Goal: Task Accomplishment & Management: Use online tool/utility

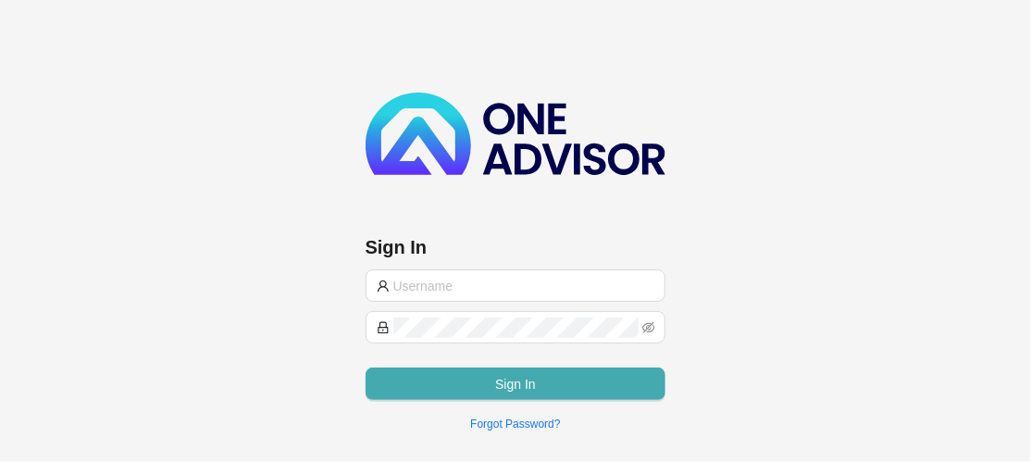
type input "[EMAIL_ADDRESS][DOMAIN_NAME]"
click at [483, 370] on button "Sign In" at bounding box center [516, 384] width 301 height 32
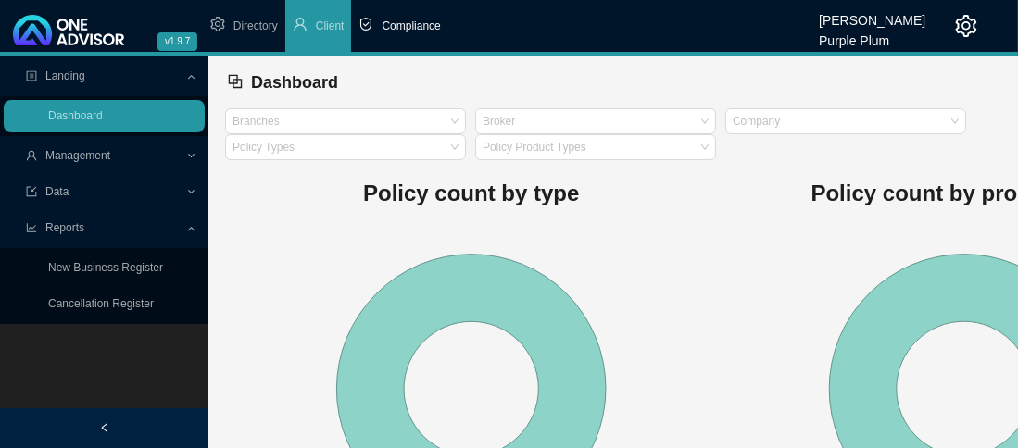
click at [396, 19] on span "Compliance" at bounding box center [410, 25] width 58 height 13
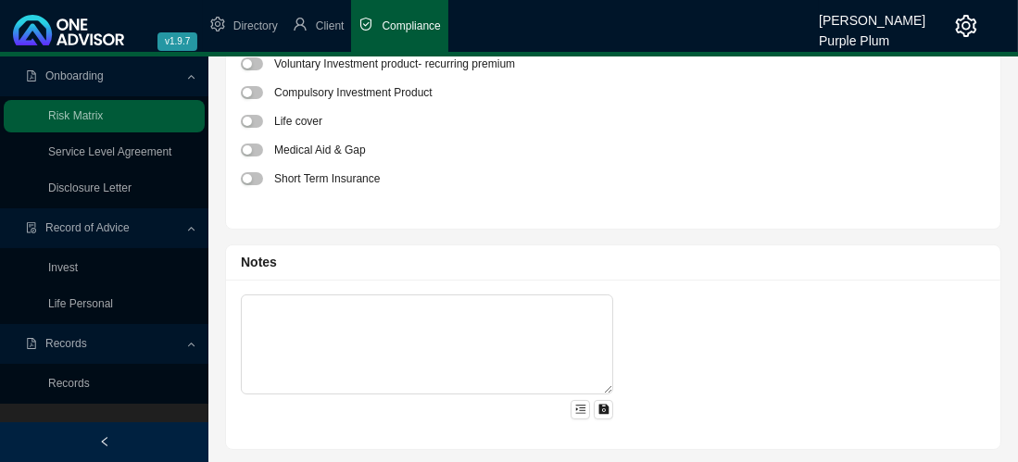
scroll to position [108, 0]
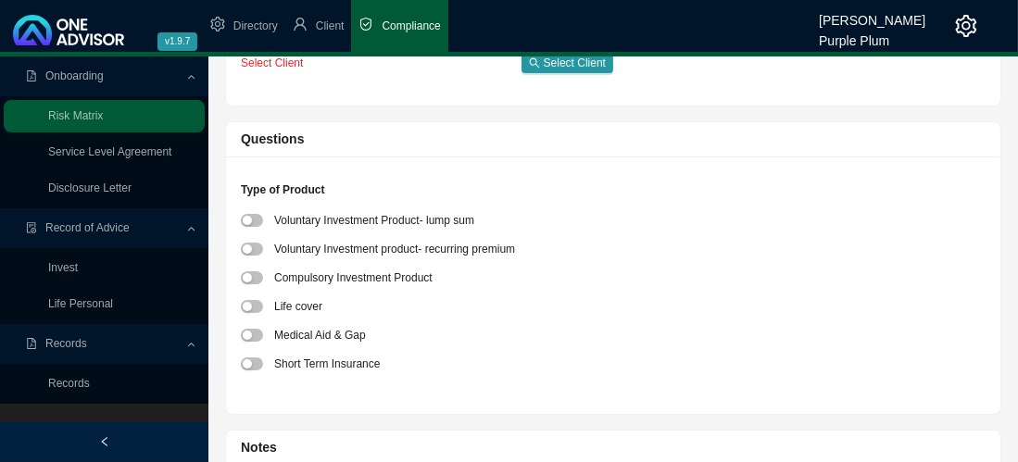
click at [74, 344] on span "Records" at bounding box center [66, 343] width 42 height 13
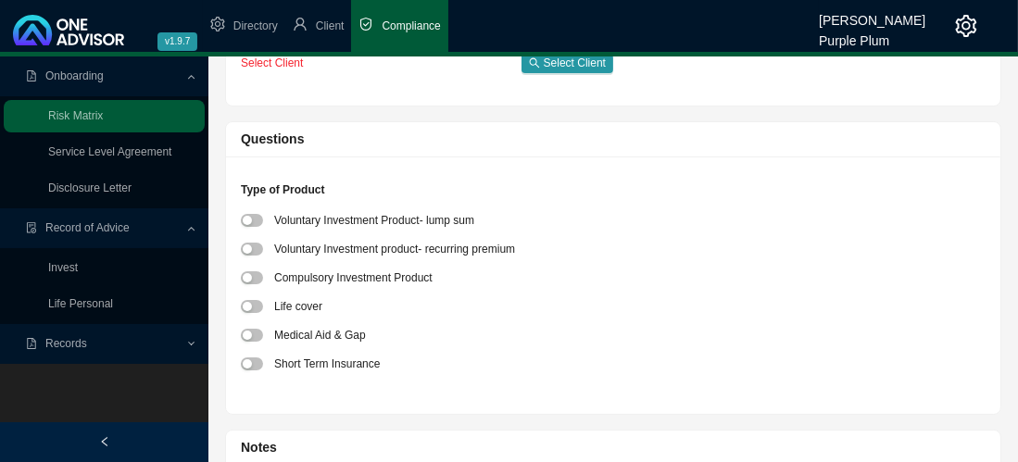
click at [72, 344] on span "Records" at bounding box center [66, 343] width 42 height 13
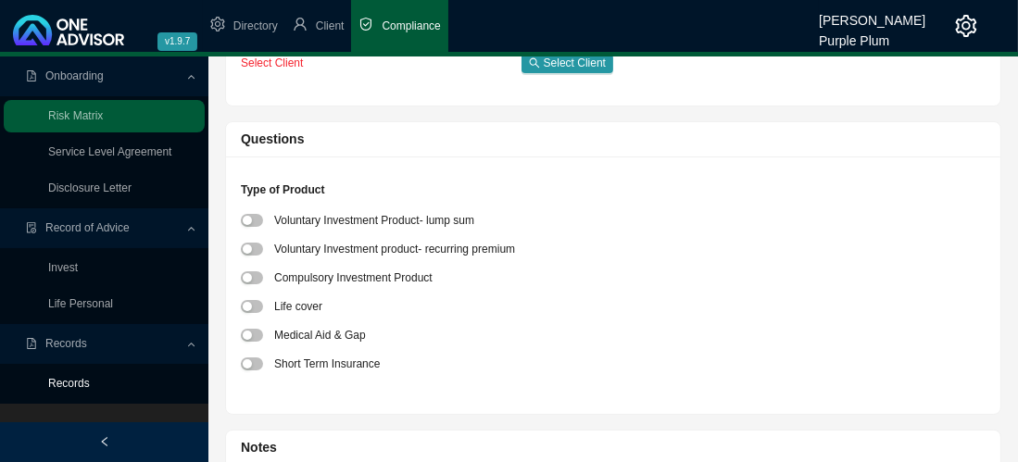
click at [63, 387] on link "Records" at bounding box center [69, 383] width 42 height 13
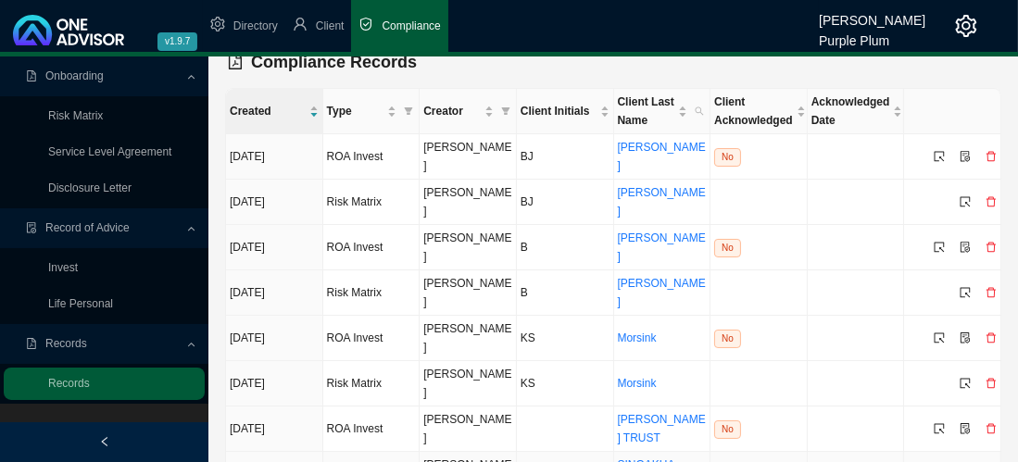
scroll to position [31, 0]
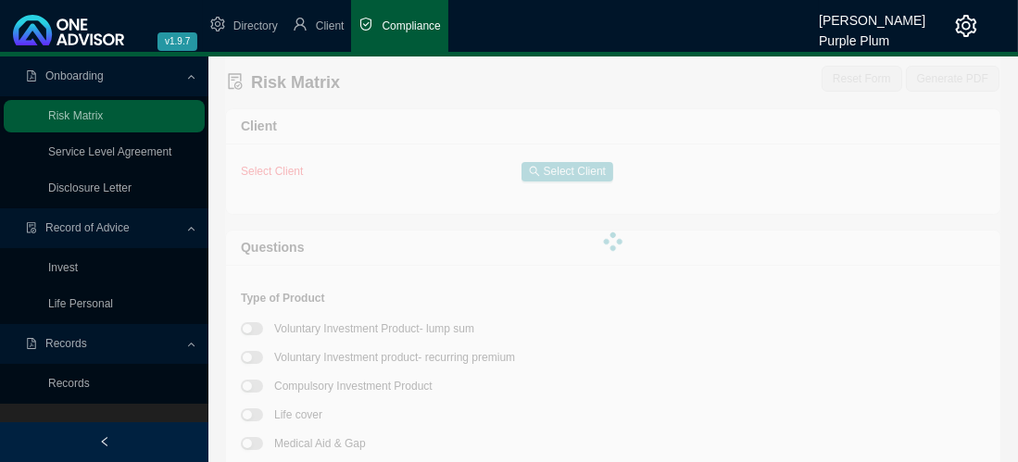
type textarea "OM Risk Cover."
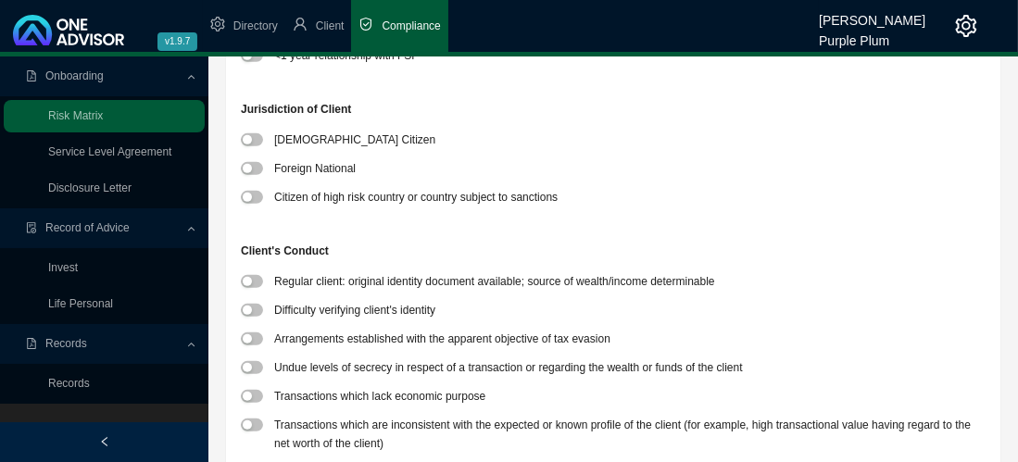
scroll to position [1204, 0]
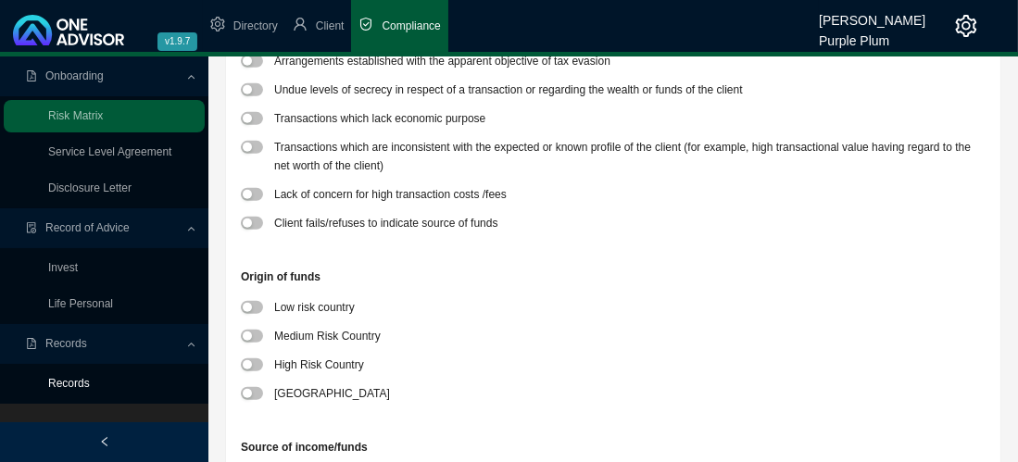
drag, startPoint x: 69, startPoint y: 387, endPoint x: 80, endPoint y: 379, distance: 13.2
click at [69, 387] on link "Records" at bounding box center [69, 383] width 42 height 13
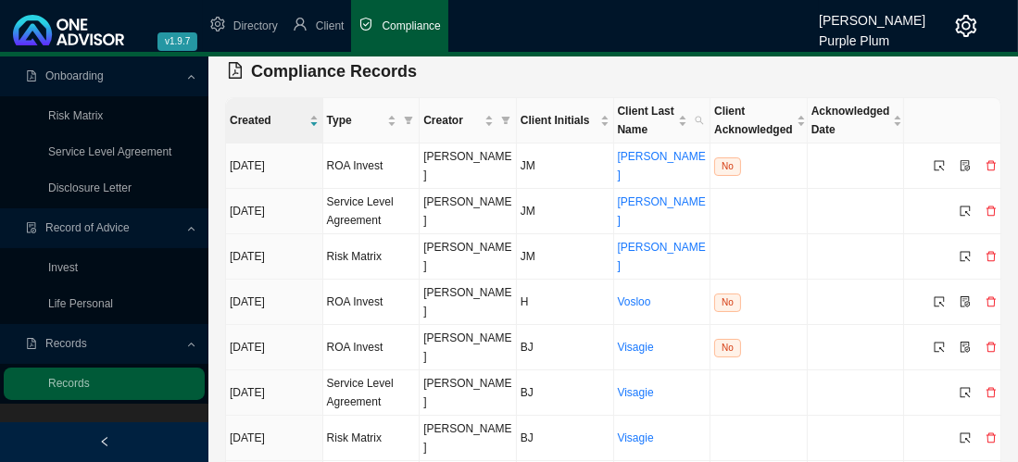
scroll to position [50, 0]
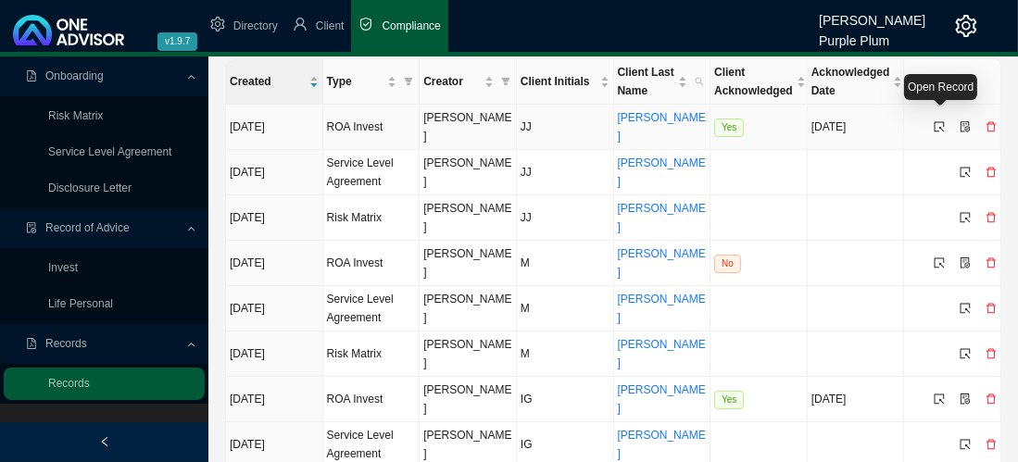
click at [935, 121] on icon "select" at bounding box center [938, 126] width 11 height 11
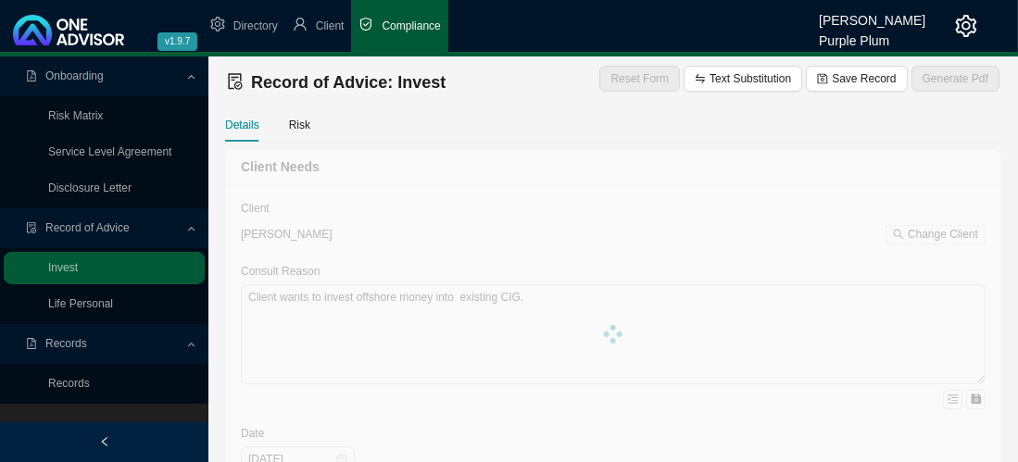
type textarea "Retirement Client wants to invest lump sum into offshore account in USD OMPCS"
type textarea "Investment"
type input "60000"
type input "600"
type input "[DATE]"
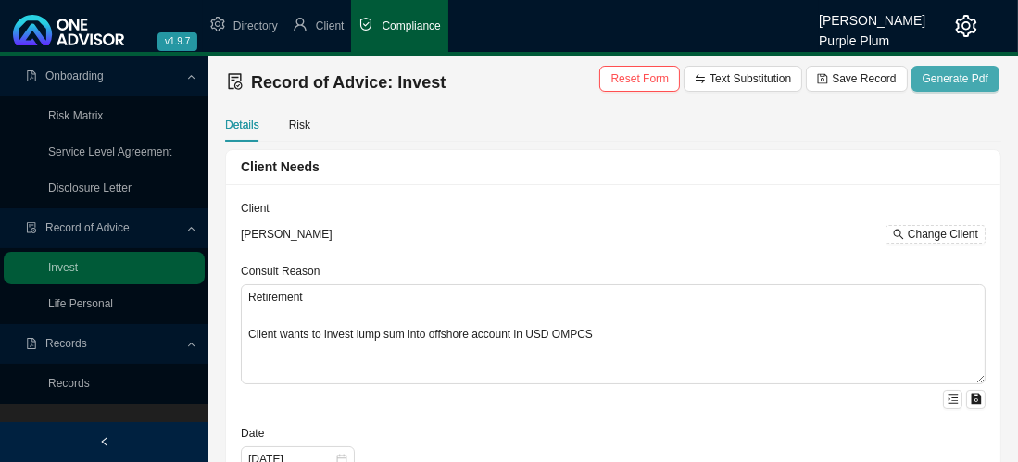
click at [952, 80] on span "Generate Pdf" at bounding box center [955, 78] width 66 height 19
